Goal: Task Accomplishment & Management: Manage account settings

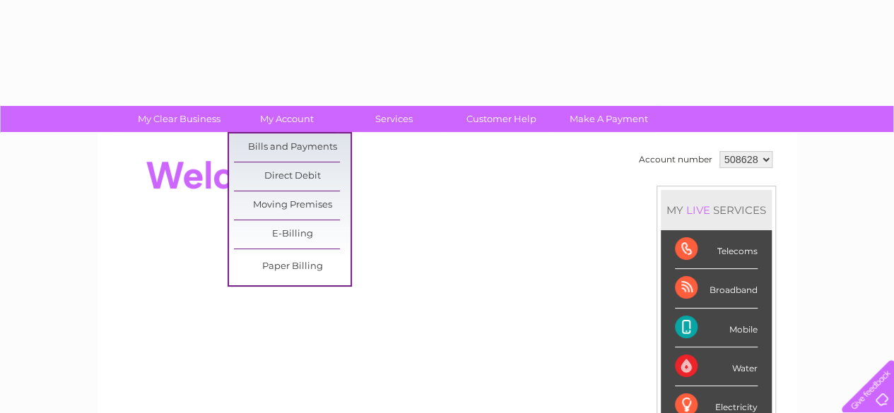
click at [283, 141] on link "Bills and Payments" at bounding box center [292, 148] width 117 height 28
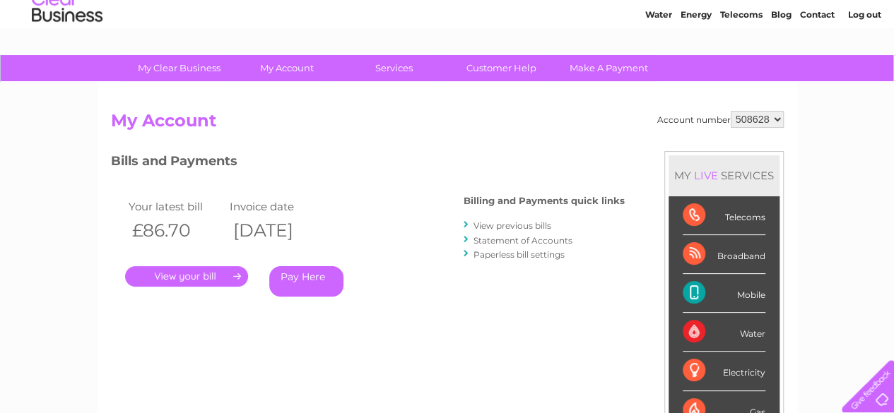
scroll to position [71, 0]
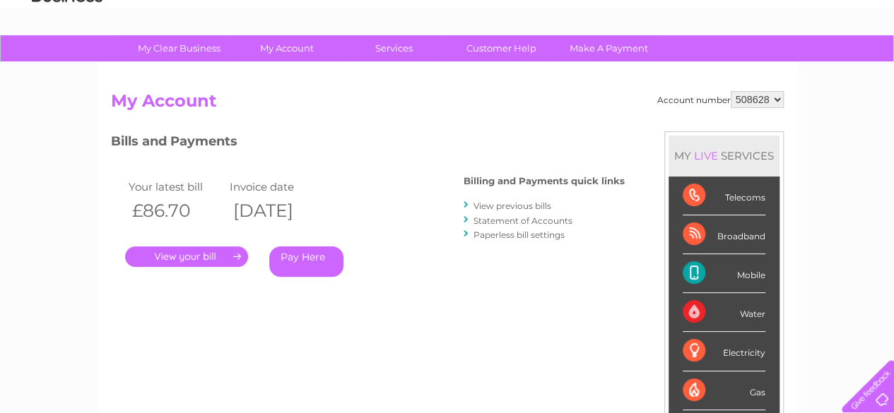
click at [161, 251] on link "." at bounding box center [186, 257] width 123 height 20
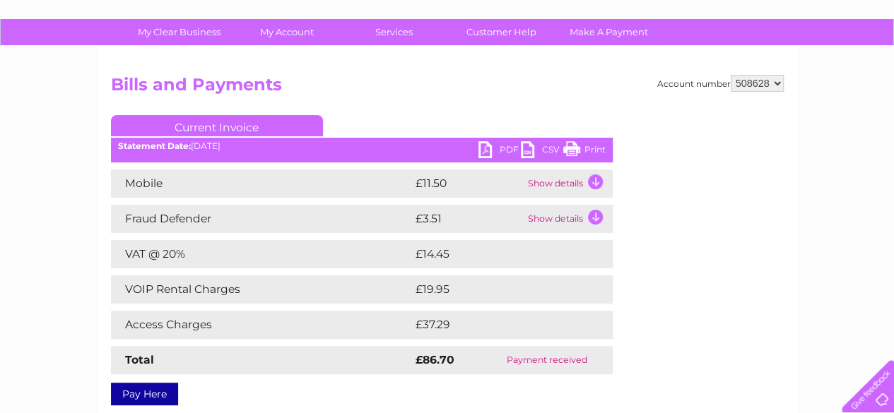
scroll to position [141, 0]
